Goal: Task Accomplishment & Management: Manage account settings

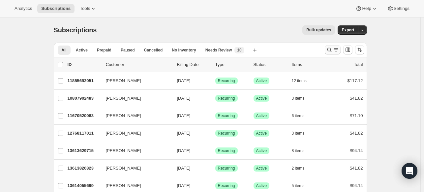
click at [331, 48] on icon "Search and filter results" at bounding box center [329, 50] width 4 height 4
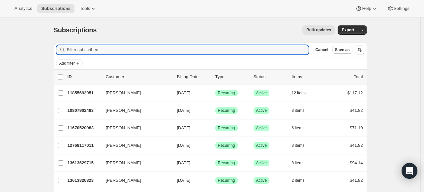
paste input "[PERSON_NAME][EMAIL_ADDRESS][DOMAIN_NAME]"
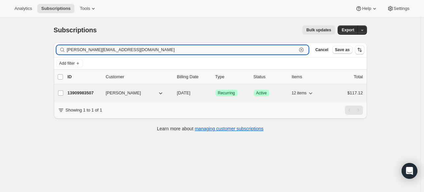
type input "[PERSON_NAME][EMAIL_ADDRESS][DOMAIN_NAME]"
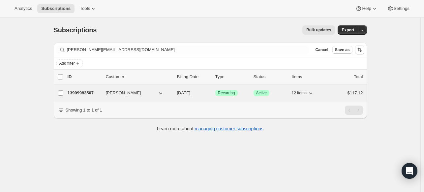
click at [76, 91] on p "13909983507" at bounding box center [84, 93] width 33 height 7
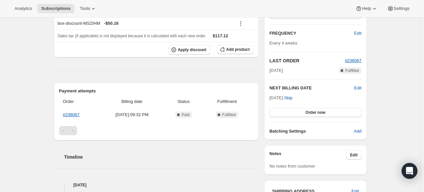
scroll to position [66, 0]
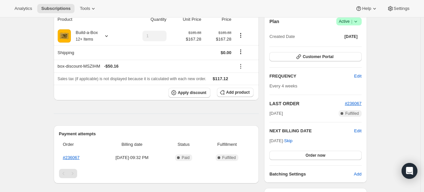
click at [362, 22] on span "Success Active |" at bounding box center [349, 21] width 25 height 8
click at [344, 49] on button "Cancel subscription" at bounding box center [348, 45] width 41 height 11
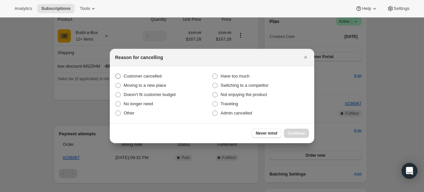
click at [154, 78] on span "Customer cancelled" at bounding box center [143, 76] width 38 height 5
click at [116, 74] on input "Customer cancelled" at bounding box center [115, 74] width 0 height 0
radio input "true"
click at [294, 132] on span "Continue" at bounding box center [296, 133] width 17 height 5
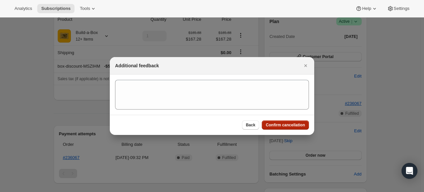
click at [277, 123] on span "Confirm cancellation" at bounding box center [285, 124] width 39 height 5
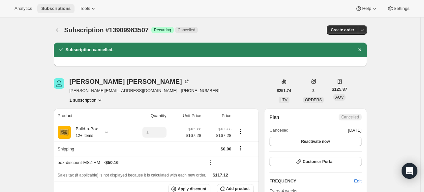
click at [49, 9] on span "Subscriptions" at bounding box center [55, 8] width 29 height 5
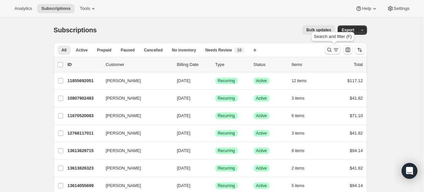
click at [330, 49] on icon "Search and filter results" at bounding box center [329, 50] width 7 height 7
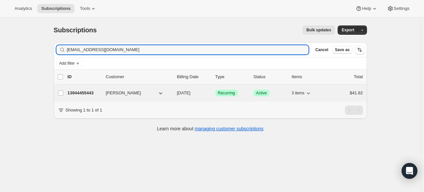
type input "[EMAIL_ADDRESS][DOMAIN_NAME]"
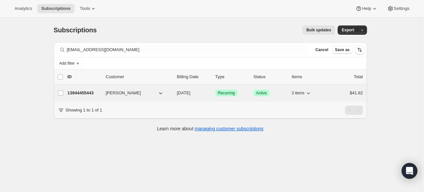
click at [85, 90] on p "13944455443" at bounding box center [84, 93] width 33 height 7
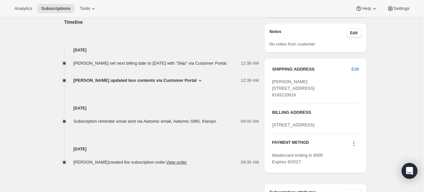
scroll to position [99, 0]
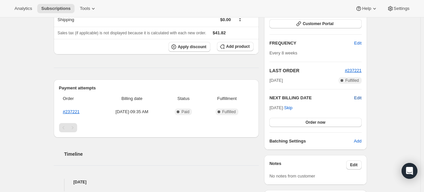
click at [357, 95] on span "Edit" at bounding box center [357, 98] width 7 height 7
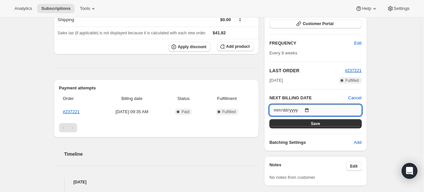
click at [311, 109] on input "[DATE]" at bounding box center [316, 110] width 92 height 11
type input "[DATE]"
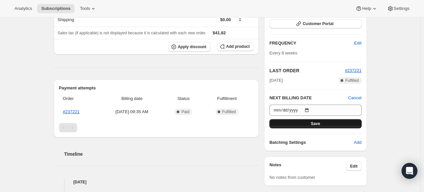
click at [302, 123] on button "Save" at bounding box center [316, 123] width 92 height 9
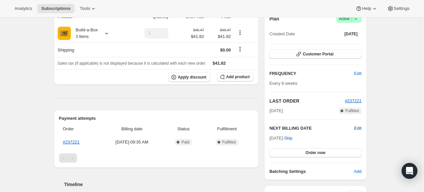
click at [360, 129] on span "Edit" at bounding box center [357, 128] width 7 height 7
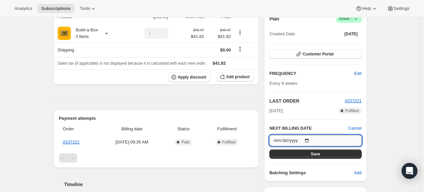
click at [312, 138] on input "[DATE]" at bounding box center [316, 140] width 92 height 11
type input "[DATE]"
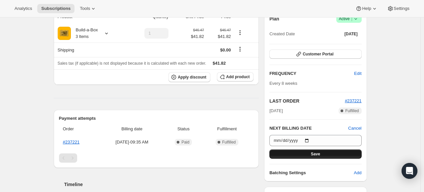
click at [311, 157] on button "Save" at bounding box center [316, 153] width 92 height 9
